Goal: Task Accomplishment & Management: Complete application form

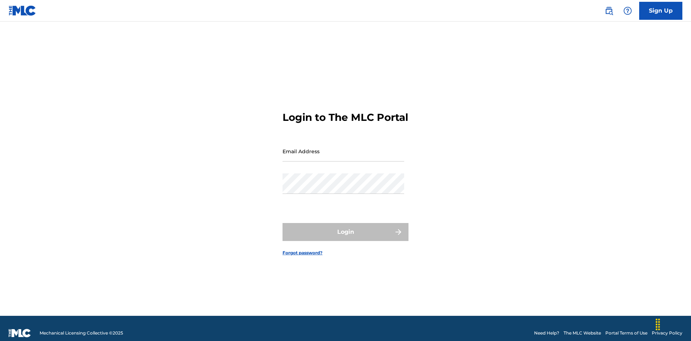
scroll to position [9, 0]
click at [344, 148] on input "Email Address" at bounding box center [344, 151] width 122 height 21
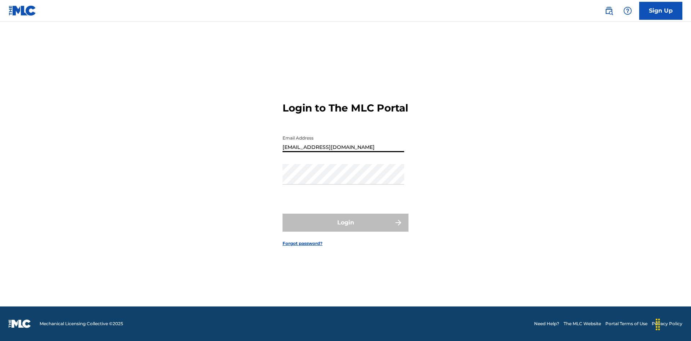
type input "[EMAIL_ADDRESS][DOMAIN_NAME]"
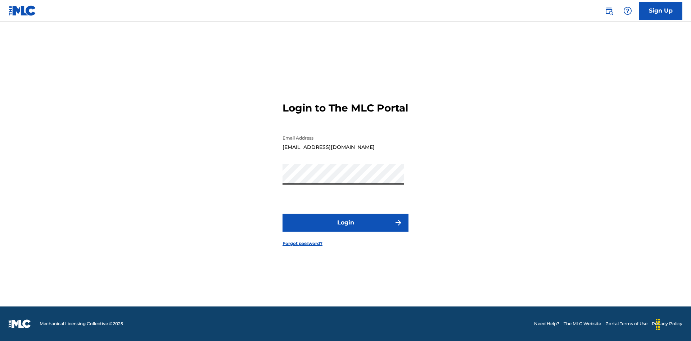
click at [346, 229] on button "Login" at bounding box center [346, 223] width 126 height 18
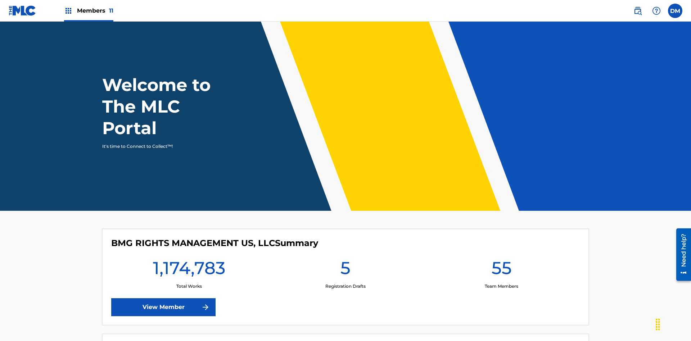
click at [89, 10] on span "Members 11" at bounding box center [95, 10] width 36 height 8
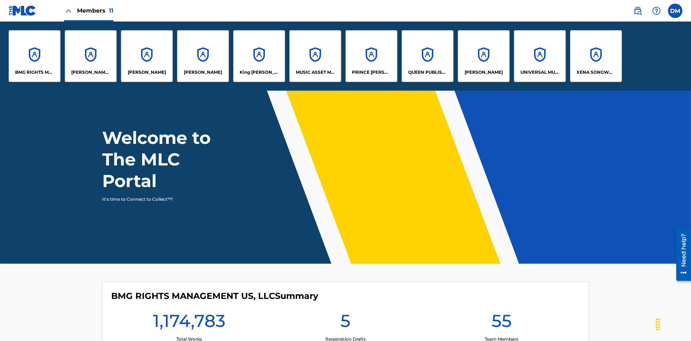
click at [540, 72] on p "UNIVERSAL MUSIC PUB GROUP" at bounding box center [540, 72] width 39 height 6
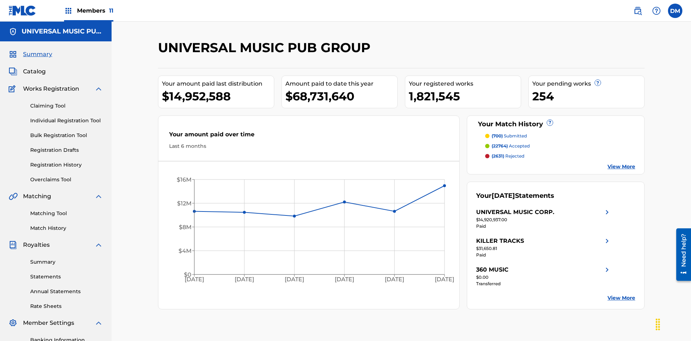
click at [67, 117] on link "Individual Registration Tool" at bounding box center [66, 121] width 73 height 8
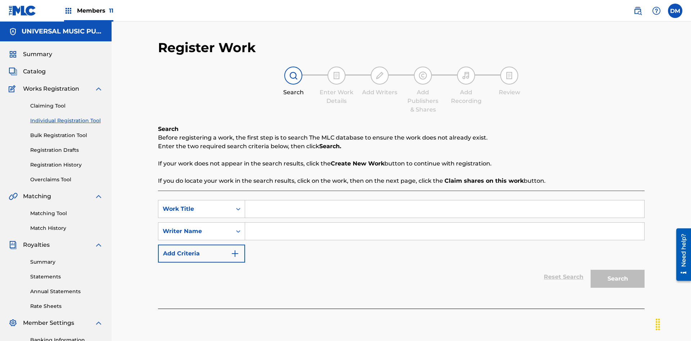
click at [445, 201] on input "Search Form" at bounding box center [444, 209] width 399 height 17
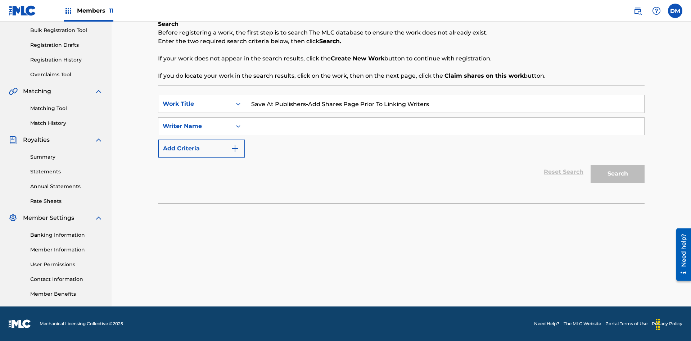
type input "Save At Publishers-Add Shares Page Prior To Linking Writers"
click at [445, 126] on input "Search Form" at bounding box center [444, 126] width 399 height 17
type input "QWERTYUIOP"
click at [618, 174] on button "Search" at bounding box center [618, 174] width 54 height 18
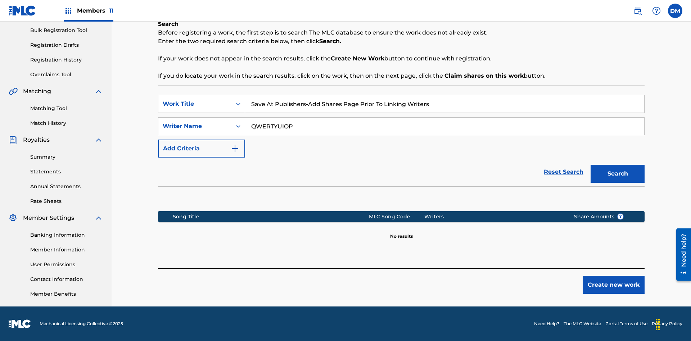
click at [614, 285] on button "Create new work" at bounding box center [614, 285] width 62 height 18
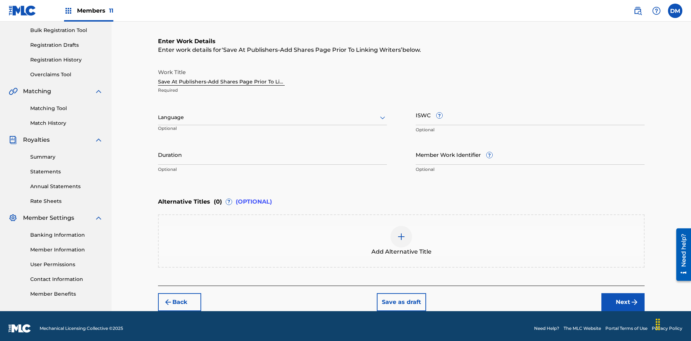
click at [273, 150] on input "Duration" at bounding box center [272, 154] width 229 height 21
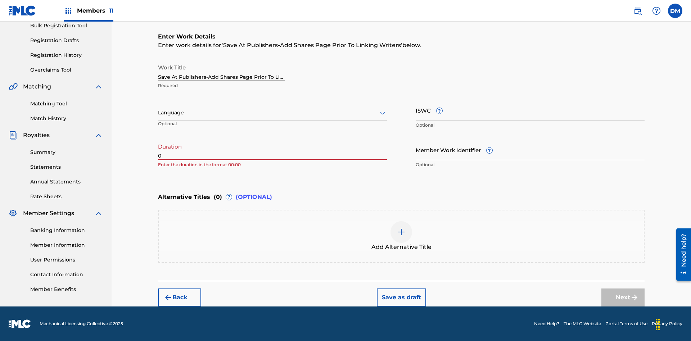
click at [273, 150] on input "0" at bounding box center [272, 150] width 229 height 21
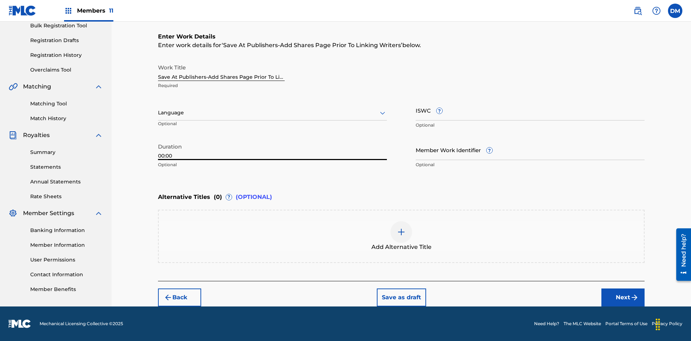
type input "00:00"
click at [383, 113] on icon at bounding box center [382, 113] width 9 height 9
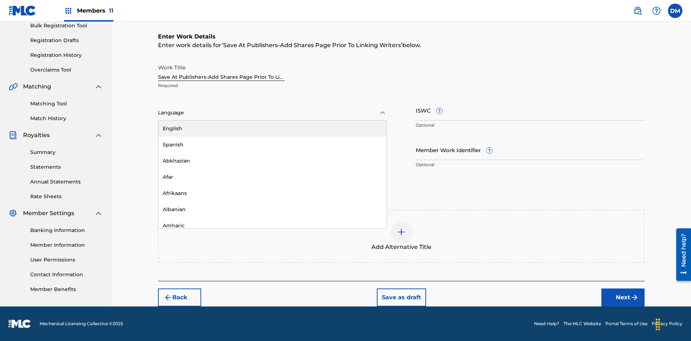
click at [273, 177] on div "Afar" at bounding box center [272, 177] width 228 height 16
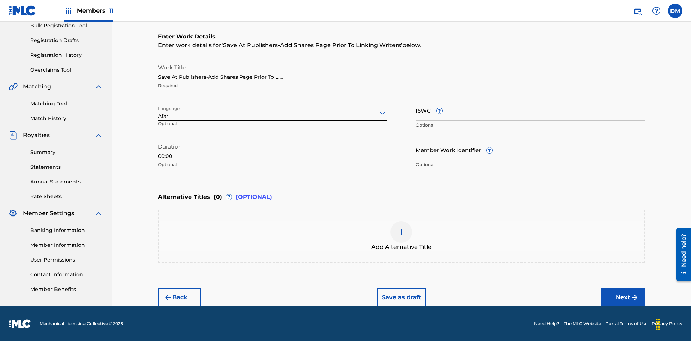
click at [530, 150] on input "Member Work Identifier ?" at bounding box center [530, 150] width 229 height 21
type input "[PHONE_NUMBER]"
click at [530, 110] on input "ISWC ?" at bounding box center [530, 110] width 229 height 21
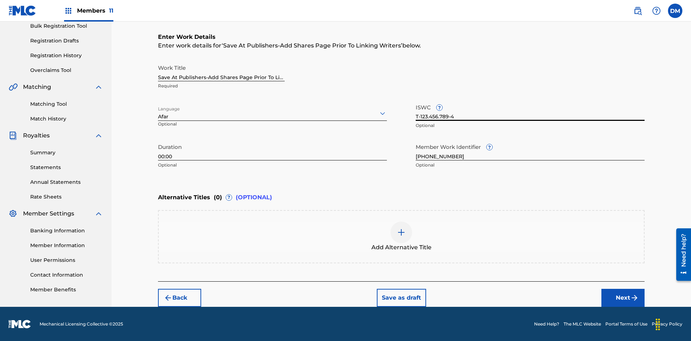
type input "T-123.456.789-4"
click at [401, 237] on div at bounding box center [402, 233] width 22 height 22
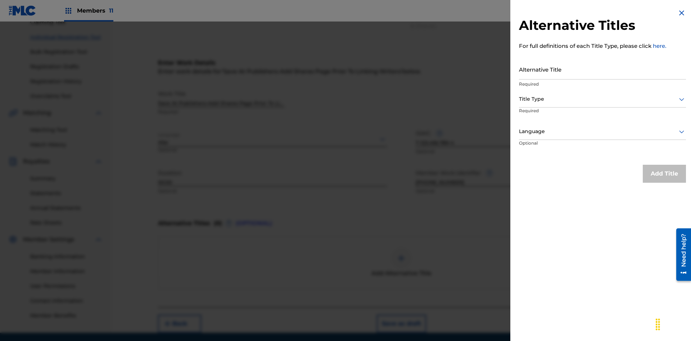
click at [603, 69] on input "Alternative Title" at bounding box center [602, 69] width 167 height 21
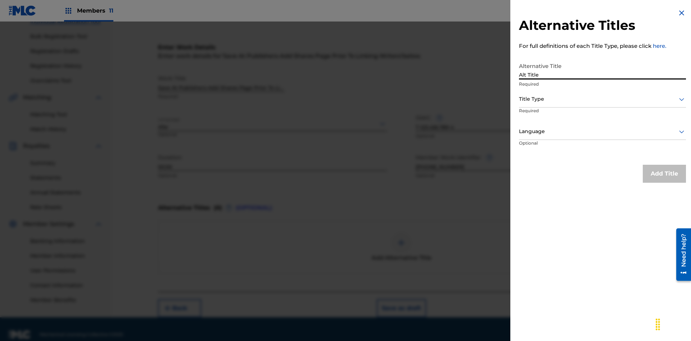
type input "Alt Title"
click at [603, 99] on div at bounding box center [602, 99] width 167 height 9
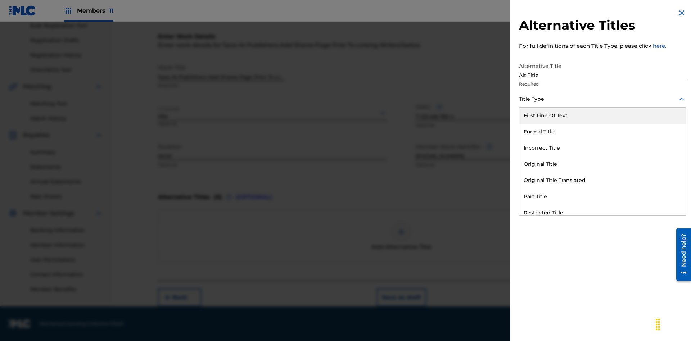
click at [603, 164] on div "Original Title" at bounding box center [603, 164] width 166 height 16
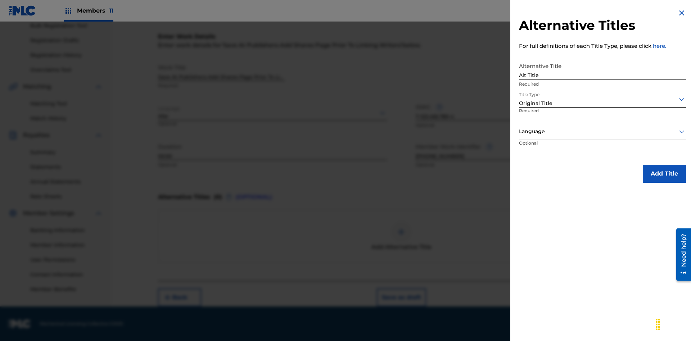
click at [603, 131] on div at bounding box center [602, 131] width 167 height 9
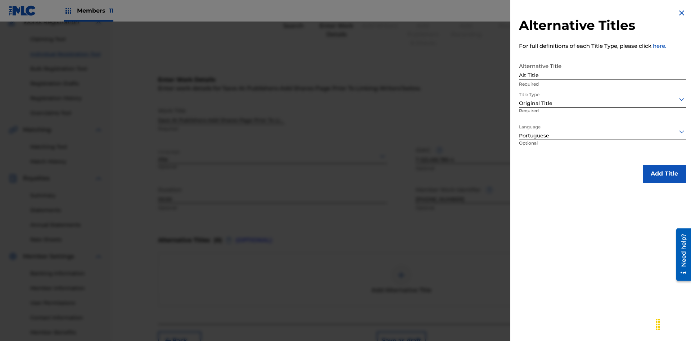
click at [665, 174] on button "Add Title" at bounding box center [664, 174] width 43 height 18
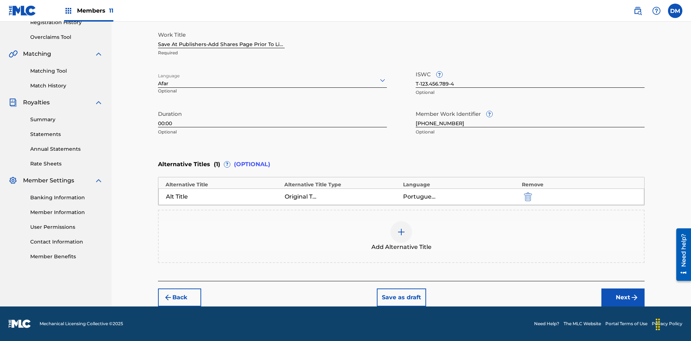
click at [623, 298] on button "Next" at bounding box center [623, 298] width 43 height 18
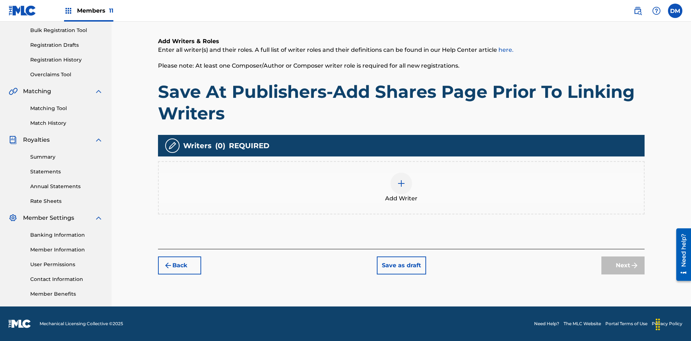
click at [401, 188] on img at bounding box center [401, 183] width 9 height 9
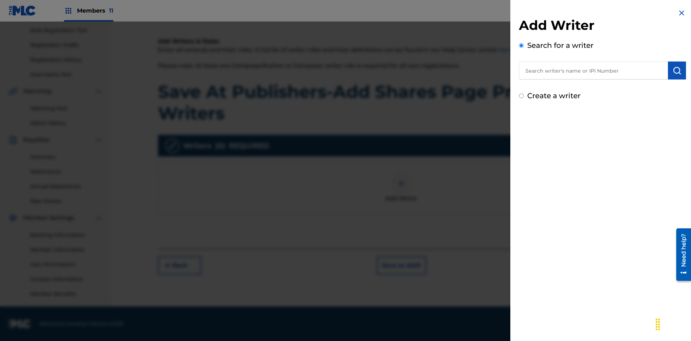
click at [594, 71] on input "text" at bounding box center [593, 71] width 149 height 18
type input "[PERSON_NAME]"
click at [677, 71] on img "submit" at bounding box center [677, 70] width 9 height 9
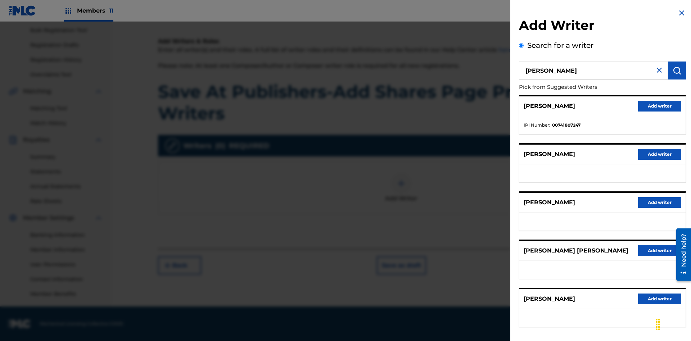
click at [660, 106] on button "Add writer" at bounding box center [659, 106] width 43 height 11
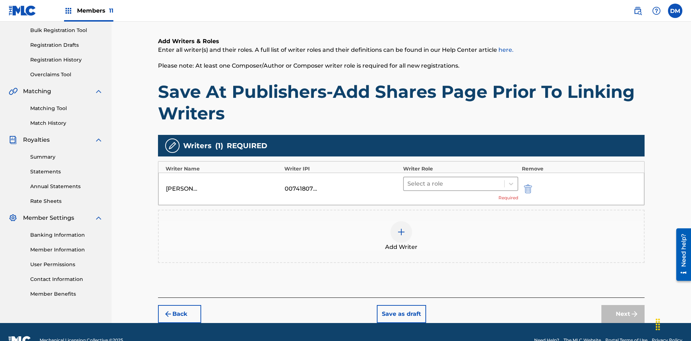
click at [408, 180] on input "text" at bounding box center [408, 184] width 1 height 9
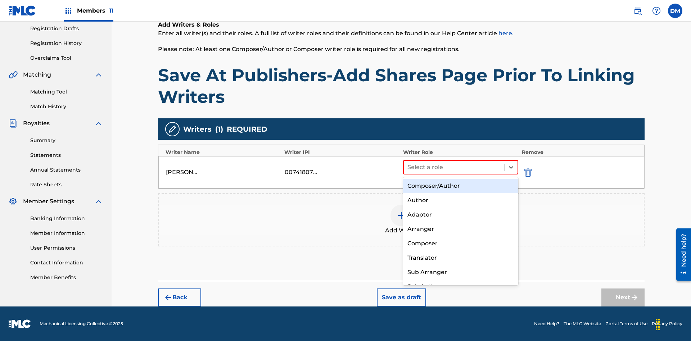
click at [461, 243] on div "Composer" at bounding box center [460, 244] width 115 height 14
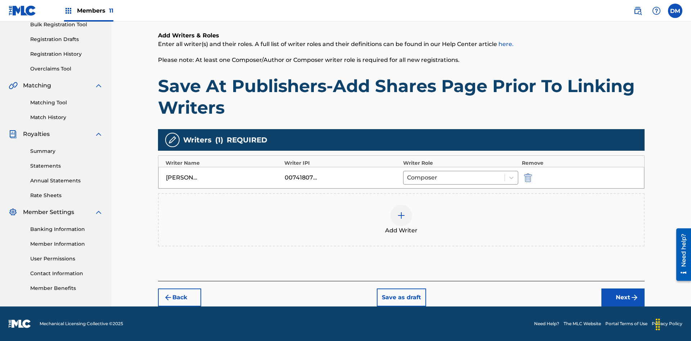
click at [623, 298] on button "Next" at bounding box center [623, 298] width 43 height 18
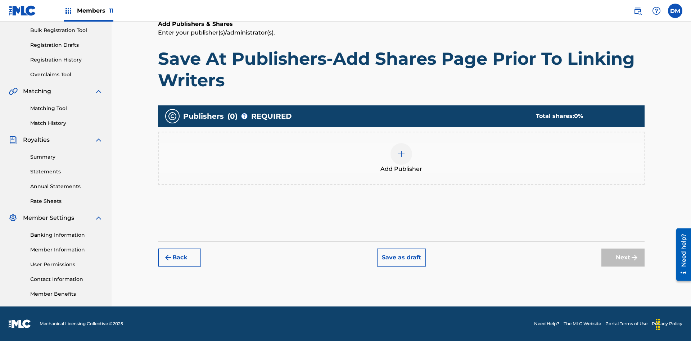
click at [401, 154] on img at bounding box center [401, 154] width 9 height 9
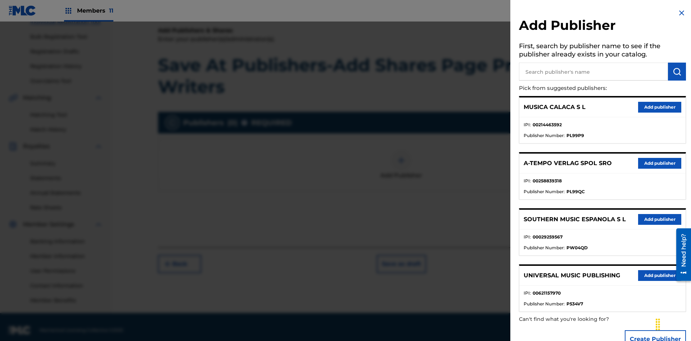
click at [594, 72] on input "text" at bounding box center [593, 72] width 149 height 18
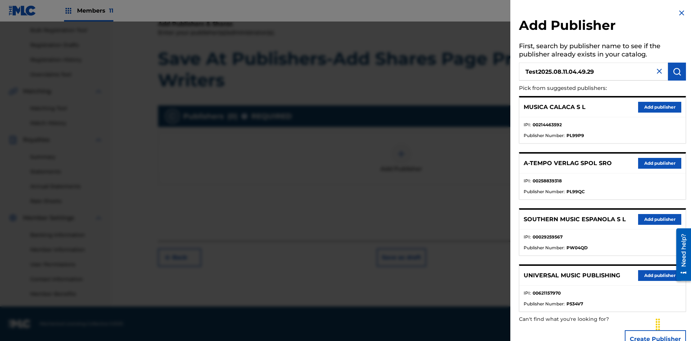
type input "Test2025.08.11.04.49.29"
click at [677, 72] on img "submit" at bounding box center [677, 71] width 9 height 9
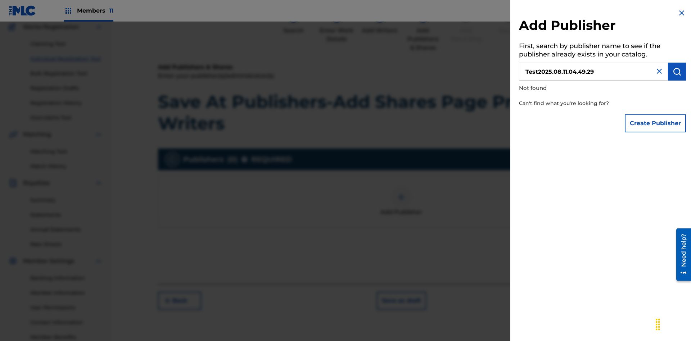
click at [656, 123] on button "Create Publisher" at bounding box center [655, 124] width 61 height 18
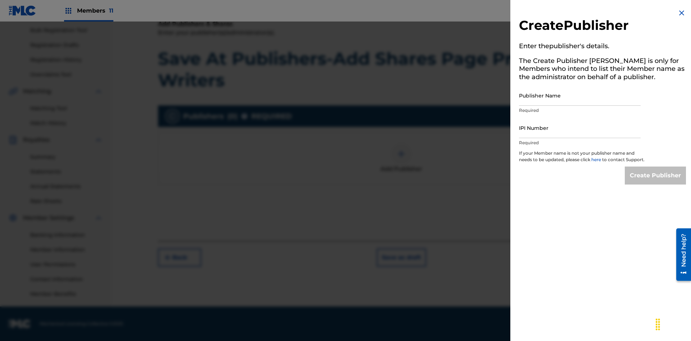
click at [580, 95] on input "Publisher Name" at bounding box center [580, 95] width 122 height 21
type input "Test2025.08.11.04.49.34"
click at [580, 128] on input "IPI Number" at bounding box center [580, 128] width 122 height 21
type input "00595839777"
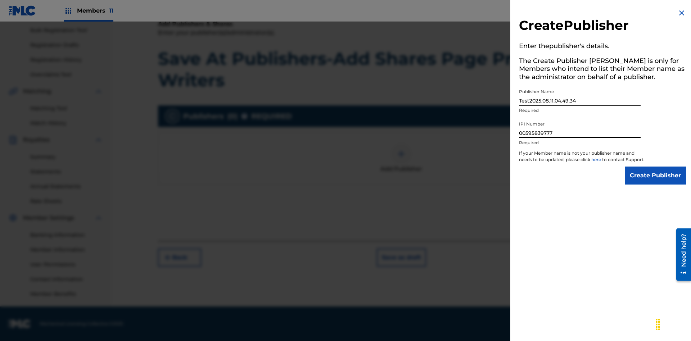
click at [656, 182] on input "Create Publisher" at bounding box center [655, 176] width 61 height 18
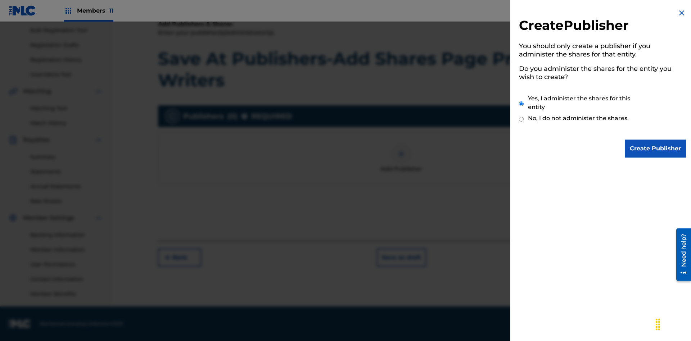
click at [522, 104] on input "Yes, I administer the shares for this entity" at bounding box center [521, 103] width 5 height 15
click at [656, 149] on input "Create Publisher" at bounding box center [655, 149] width 61 height 18
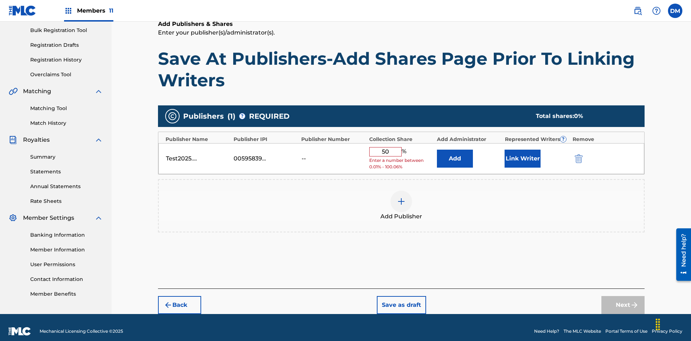
scroll to position [107, 0]
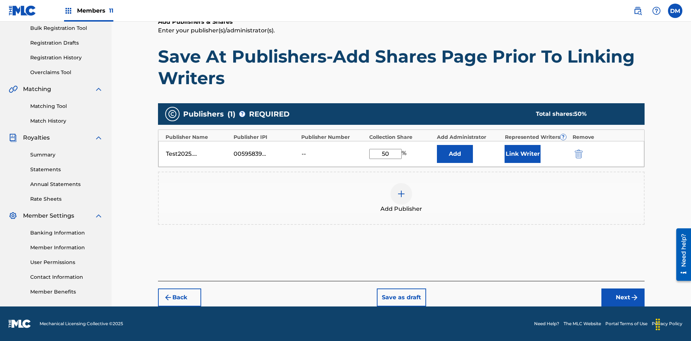
type input "50"
click at [523, 154] on button "Link Writer" at bounding box center [523, 154] width 36 height 18
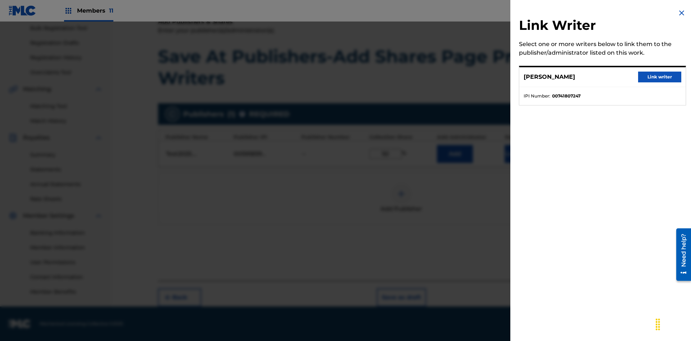
click at [660, 77] on button "Link writer" at bounding box center [659, 77] width 43 height 11
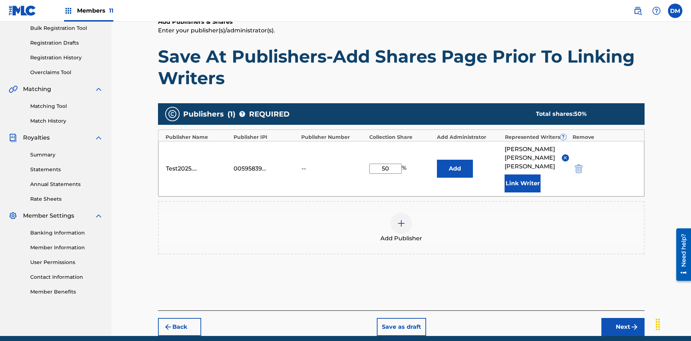
click at [523, 175] on button "Link Writer" at bounding box center [523, 184] width 36 height 18
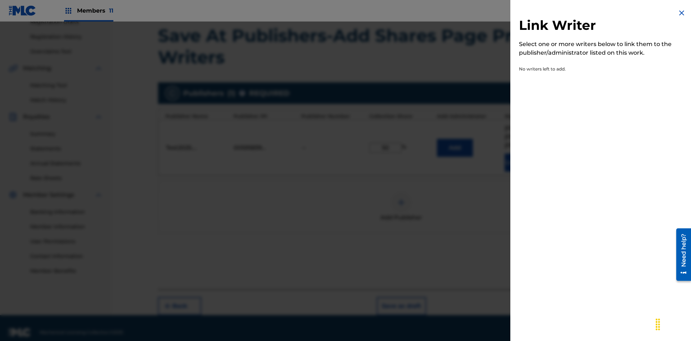
click at [682, 13] on img at bounding box center [682, 13] width 9 height 9
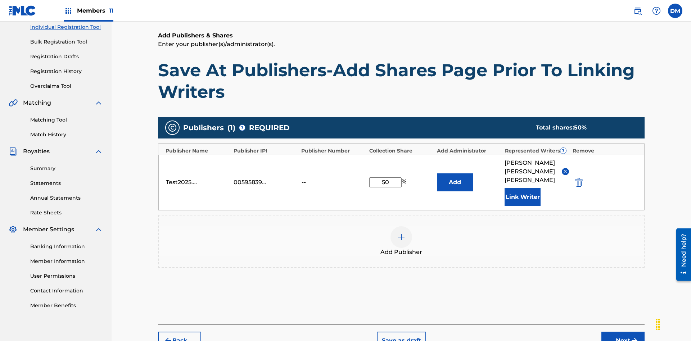
scroll to position [128, 0]
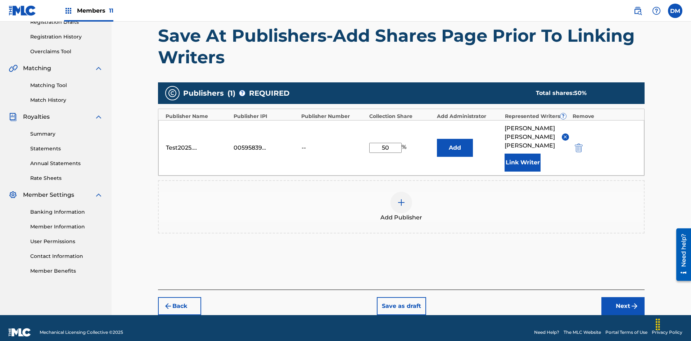
click at [455, 143] on button "Add" at bounding box center [455, 148] width 36 height 18
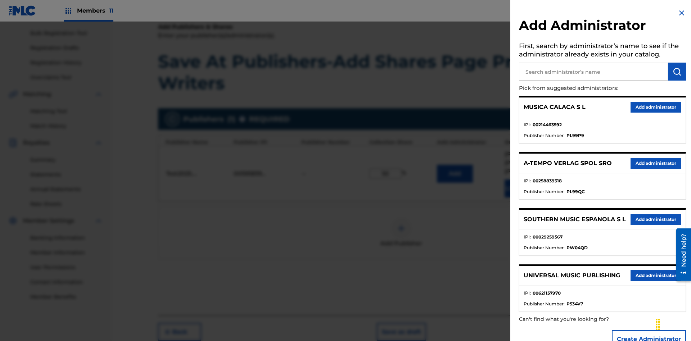
click at [594, 72] on input "text" at bounding box center [593, 72] width 149 height 18
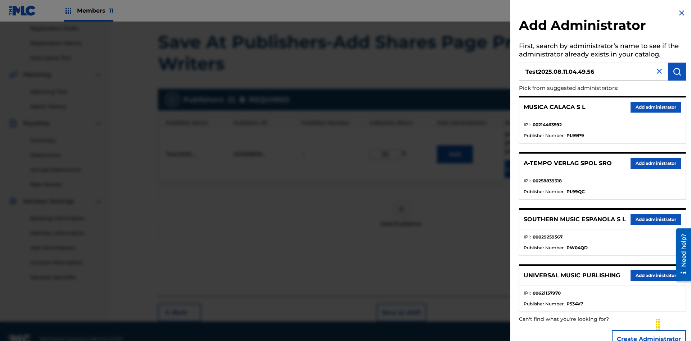
type input "Test2025.08.11.04.49.56"
click at [677, 72] on img "submit" at bounding box center [677, 71] width 9 height 9
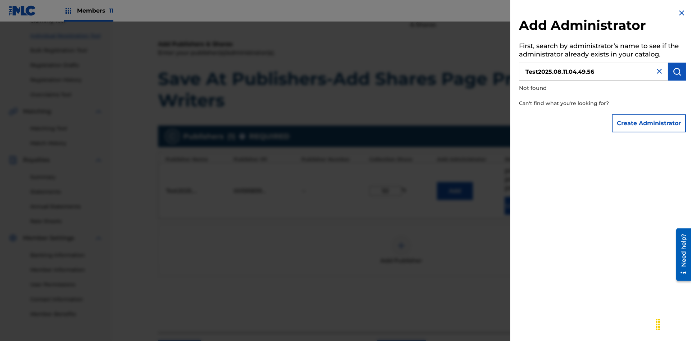
click at [650, 123] on button "Create Administrator" at bounding box center [649, 124] width 74 height 18
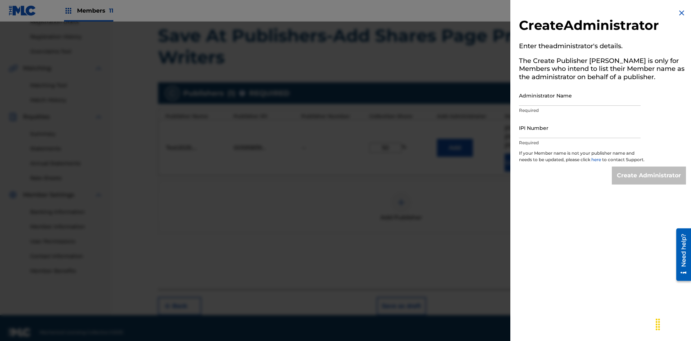
click at [580, 95] on input "Administrator Name" at bounding box center [580, 95] width 122 height 21
type input "Test2025.08.11.04.50.00"
click at [580, 128] on input "IPI Number" at bounding box center [580, 128] width 122 height 21
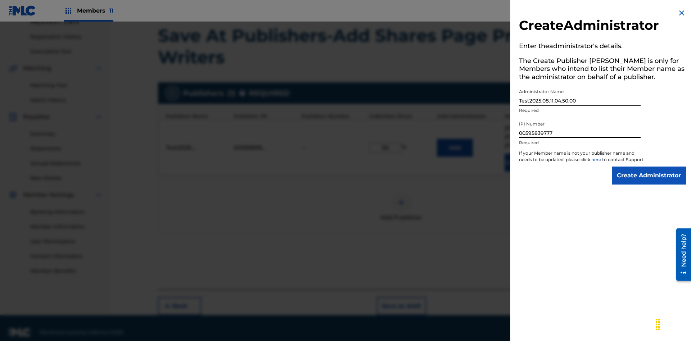
type input "00595839777"
click at [650, 182] on input "Create Administrator" at bounding box center [649, 176] width 74 height 18
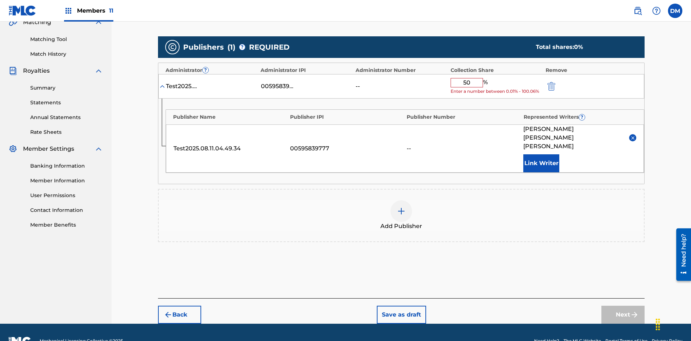
scroll to position [167, 0]
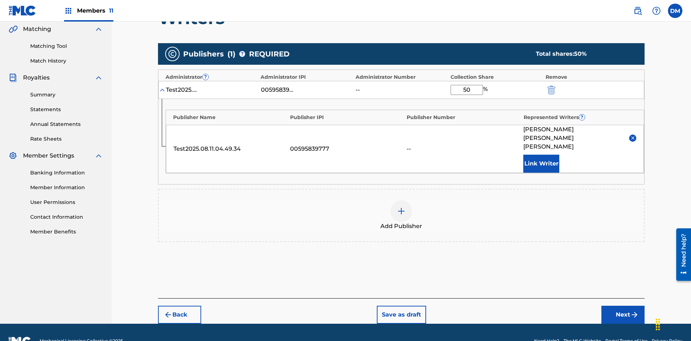
type input "50"
click at [401, 306] on button "Save as draft" at bounding box center [401, 315] width 49 height 18
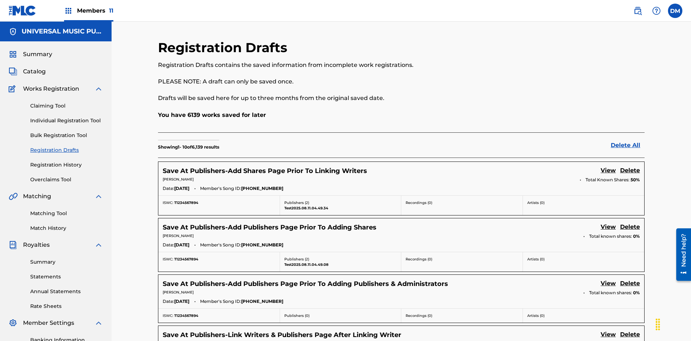
click at [609, 166] on link "View" at bounding box center [608, 171] width 15 height 10
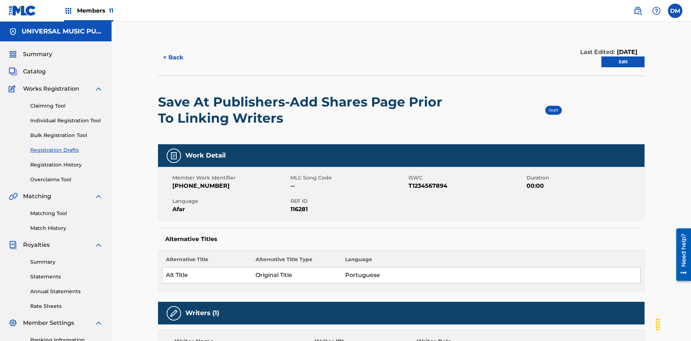
click at [623, 57] on link "Edit" at bounding box center [623, 62] width 43 height 11
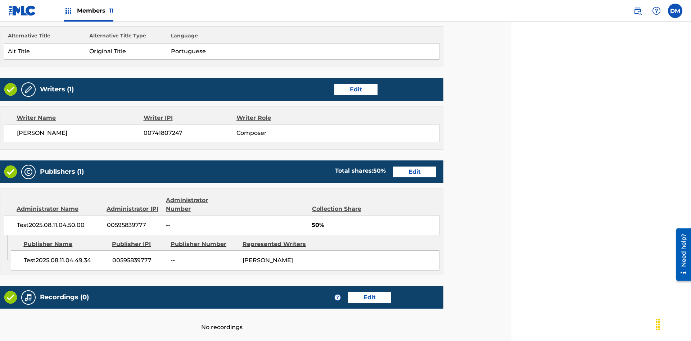
scroll to position [277, 180]
